Goal: Navigation & Orientation: Understand site structure

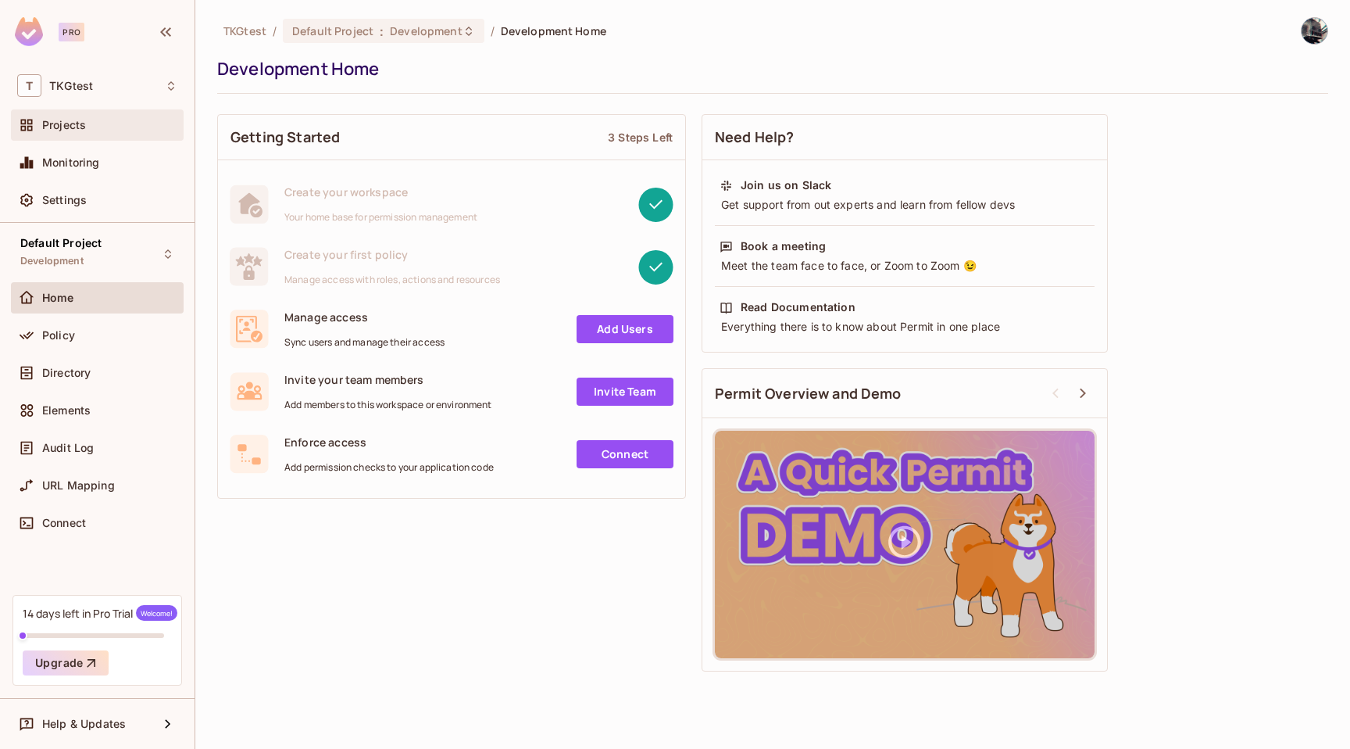
click at [138, 129] on div "Projects" at bounding box center [109, 125] width 135 height 13
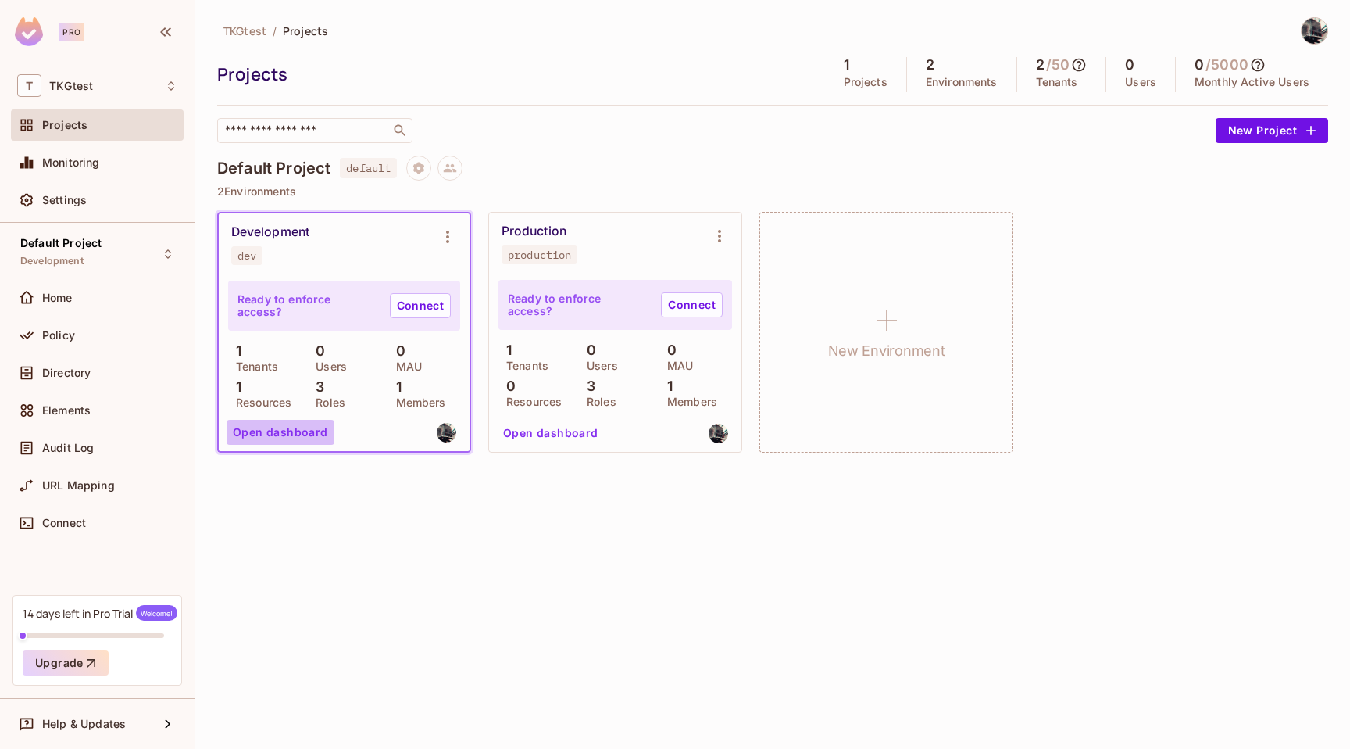
click at [296, 436] on button "Open dashboard" at bounding box center [281, 432] width 108 height 25
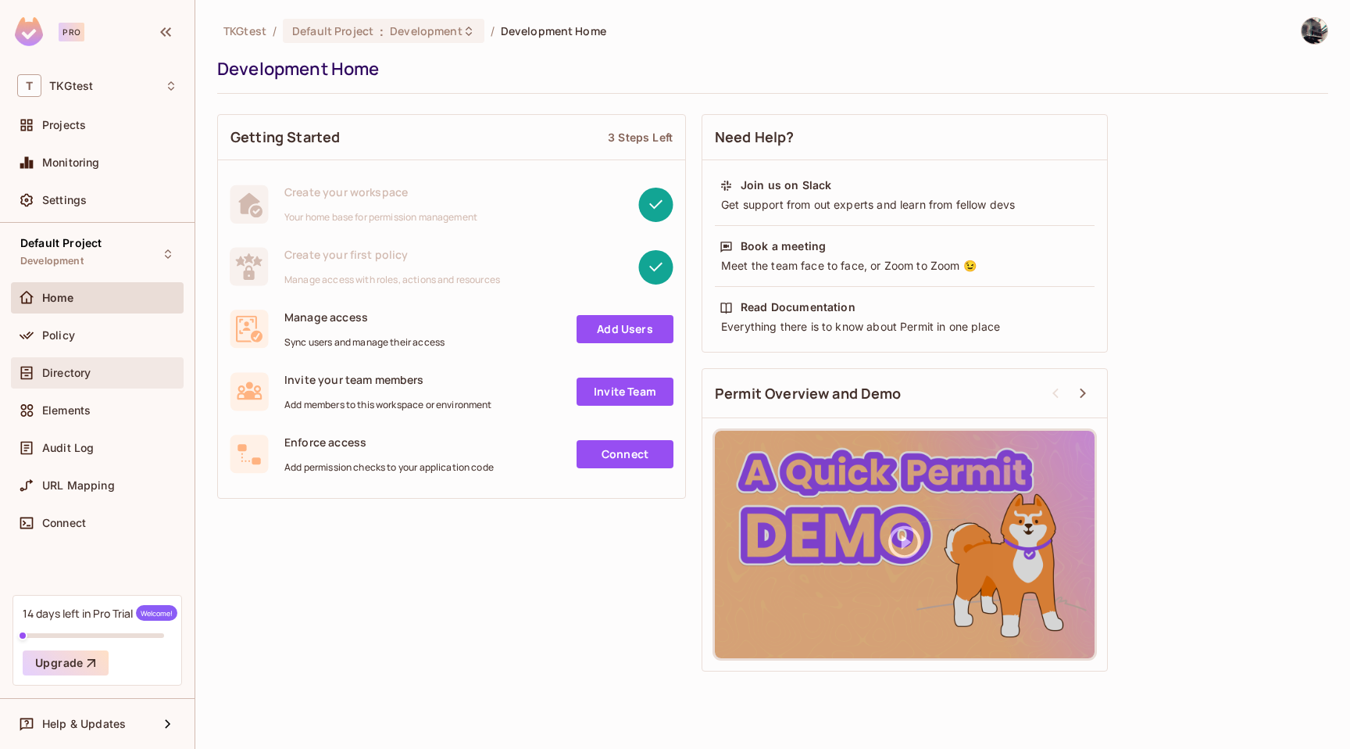
click at [115, 377] on div "Directory" at bounding box center [109, 373] width 135 height 13
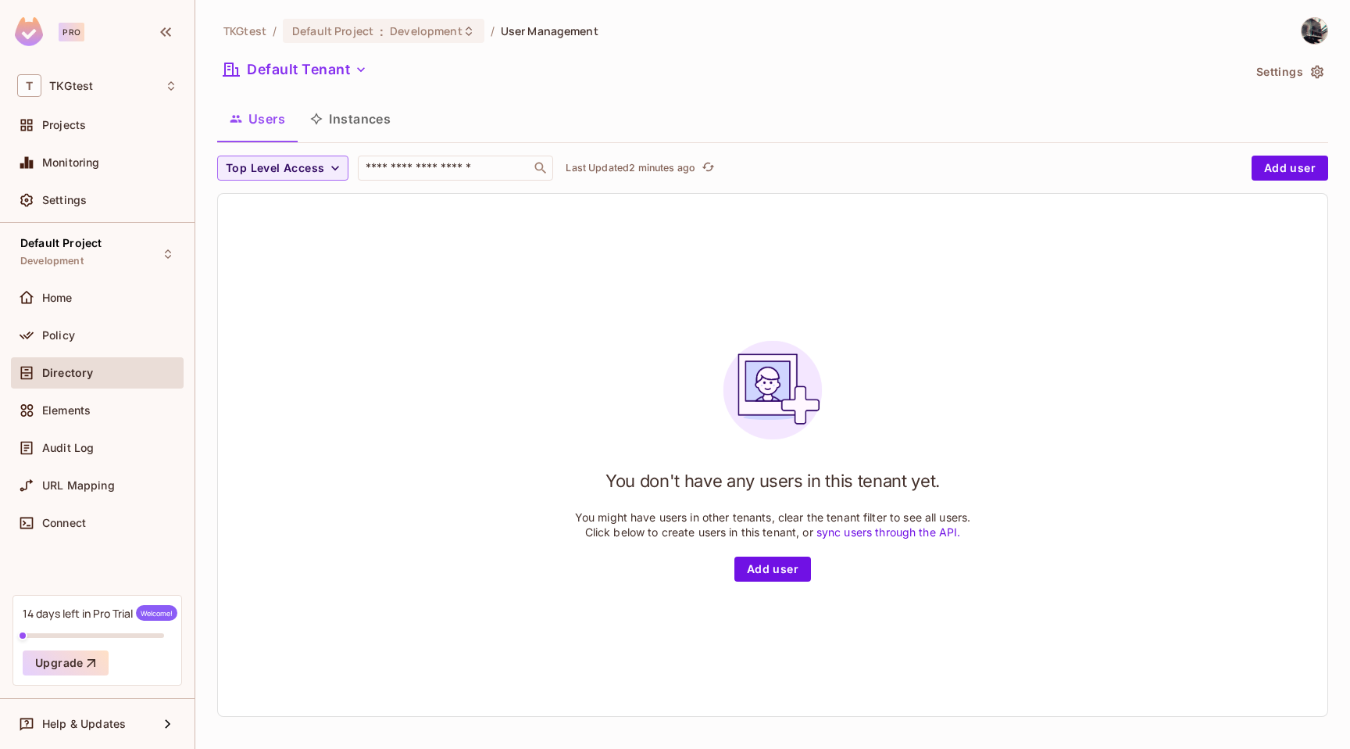
click at [337, 122] on button "Instances" at bounding box center [351, 118] width 106 height 39
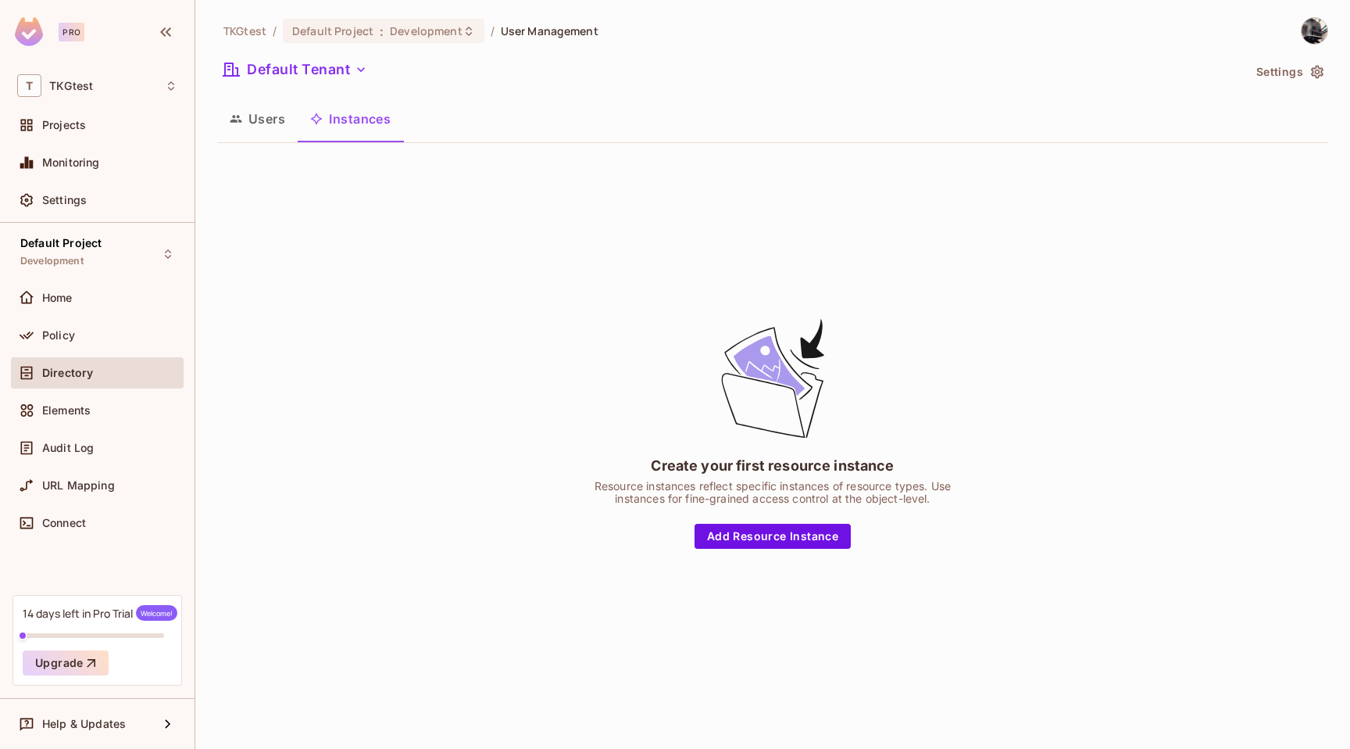
click at [278, 113] on button "Users" at bounding box center [257, 118] width 80 height 39
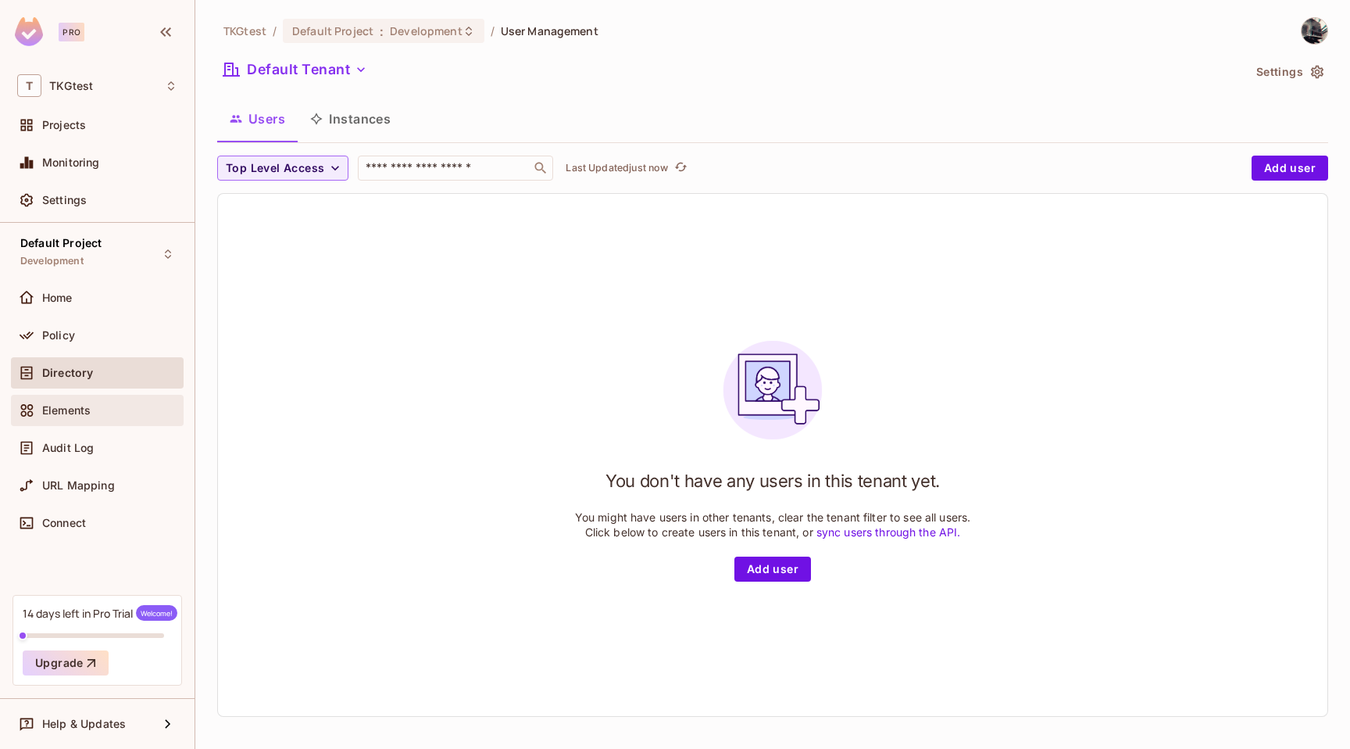
click at [143, 399] on div "Elements" at bounding box center [97, 410] width 173 height 31
